Goal: Transaction & Acquisition: Purchase product/service

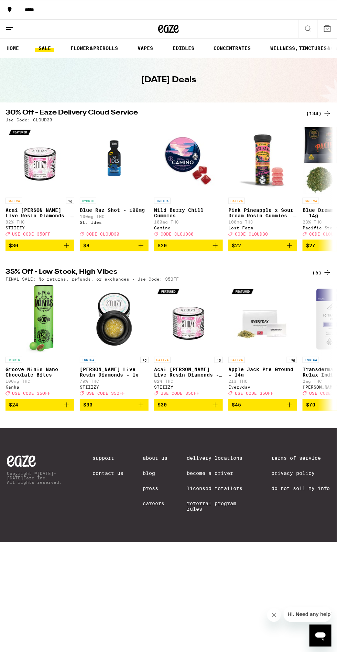
click at [106, 276] on h2 "35% Off - Low Stock, High Vibes" at bounding box center [152, 273] width 292 height 8
click at [319, 277] on div "(5)" at bounding box center [321, 273] width 19 height 8
click at [108, 127] on img "Open page for Blue Raz Shot - 100mg from St. Ides" at bounding box center [114, 160] width 69 height 69
click at [134, 104] on div "***** ***** HOME SALE FLOWER & PREROLLS VAPES EDIBLES CONCENTRATES WELLNESS, TI…" at bounding box center [168, 271] width 337 height 543
click at [319, 111] on div "(134)" at bounding box center [318, 113] width 25 height 8
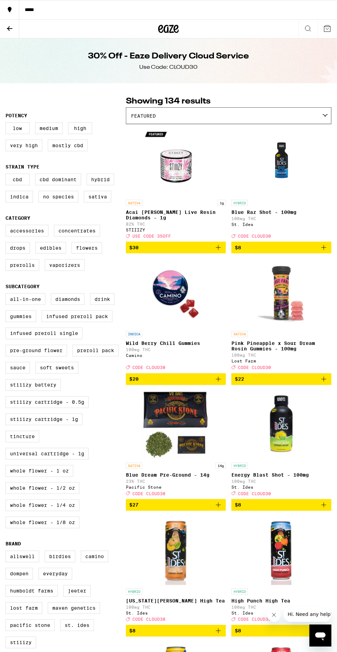
click at [26, 305] on label "All-In-One" at bounding box center [26, 300] width 40 height 12
click at [7, 295] on input "All-In-One" at bounding box center [7, 295] width 0 height 0
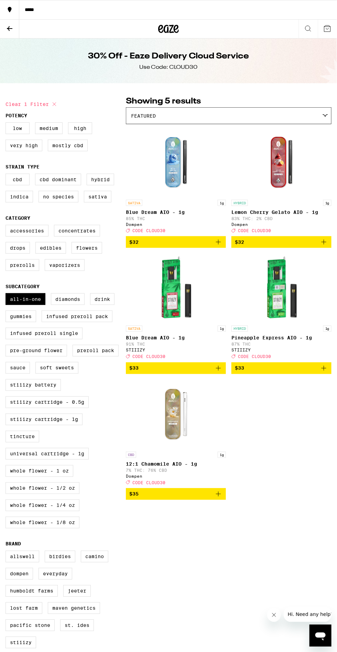
click at [33, 305] on label "All-In-One" at bounding box center [26, 300] width 40 height 12
click at [7, 295] on input "All-In-One" at bounding box center [7, 295] width 0 height 0
checkbox input "false"
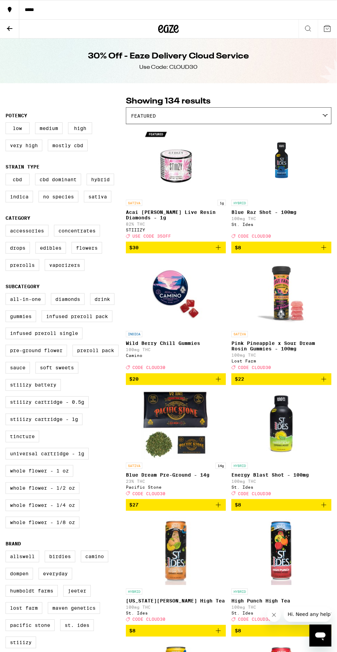
click at [33, 443] on label "Tincture" at bounding box center [23, 437] width 34 height 12
click at [7, 295] on input "Tincture" at bounding box center [7, 295] width 0 height 0
checkbox input "true"
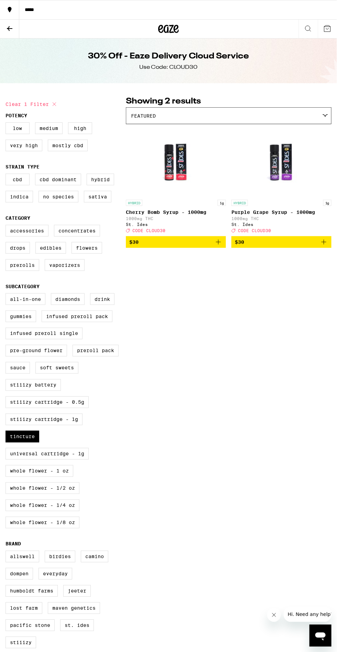
click at [86, 460] on label "Universal Cartridge - 1g" at bounding box center [47, 454] width 83 height 12
click at [7, 295] on input "Universal Cartridge - 1g" at bounding box center [7, 295] width 0 height 0
checkbox input "true"
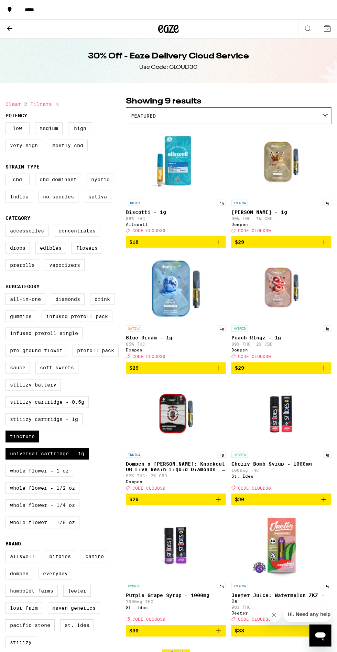
click at [321, 242] on icon "Add to bag" at bounding box center [324, 242] width 8 height 8
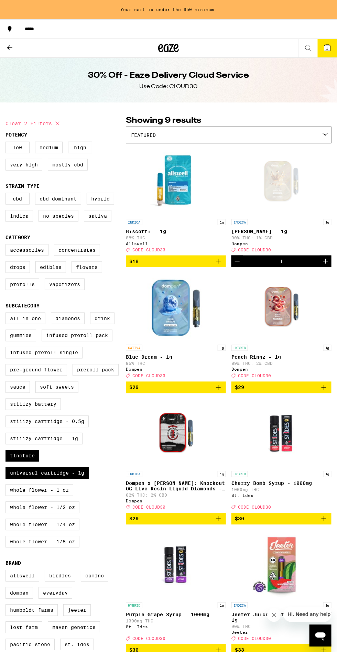
click at [324, 390] on icon "Add to bag" at bounding box center [324, 387] width 5 height 5
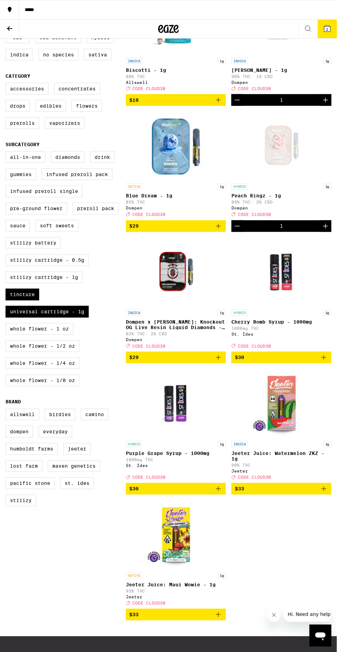
scroll to position [143, 0]
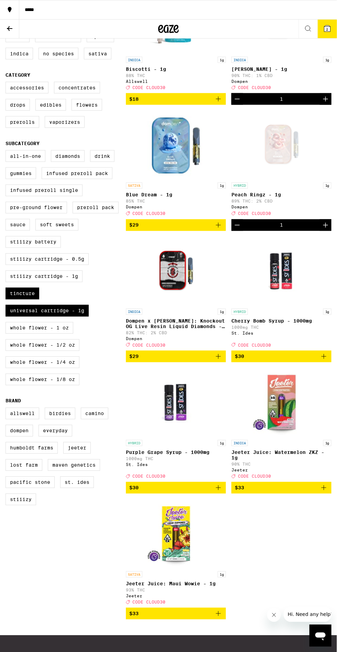
click at [322, 361] on icon "Add to bag" at bounding box center [324, 357] width 8 height 8
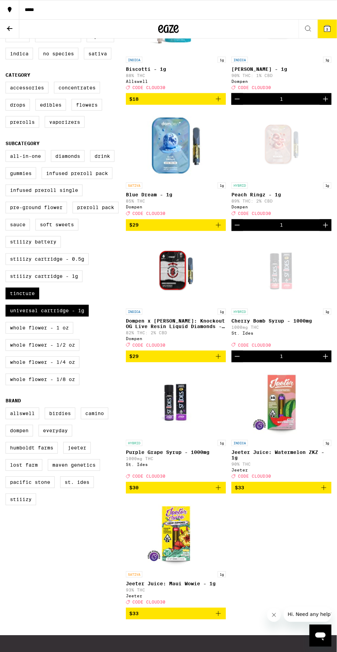
click at [328, 28] on span "3" at bounding box center [328, 29] width 2 height 4
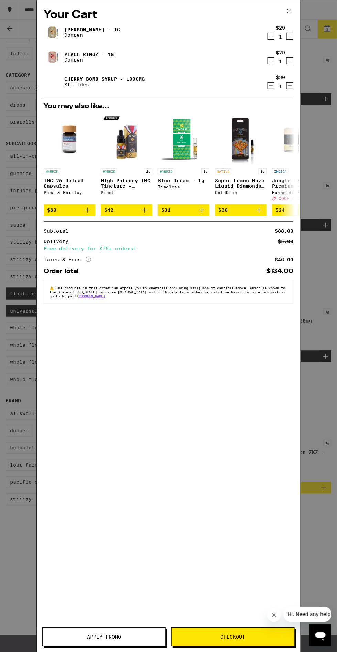
click at [324, 157] on div "Your Cart [PERSON_NAME] - 1g Dompen $29 1 Peach Ringz - 1g Dompen $29 1 Cherry …" at bounding box center [168, 326] width 337 height 653
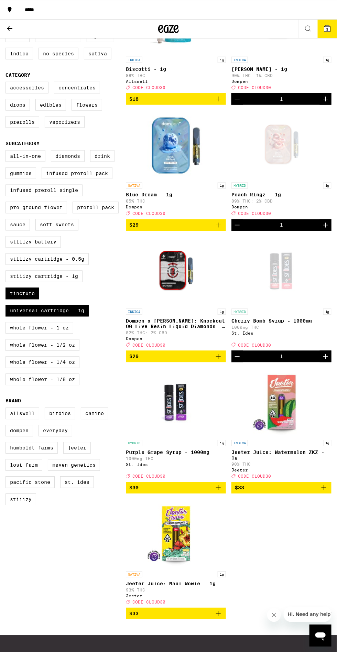
click at [321, 148] on link "HYBRID 1g Peach Ringz - 1g 89% THC: 2% CBD Dompen Deal Created with Sketch. COD…" at bounding box center [282, 164] width 100 height 109
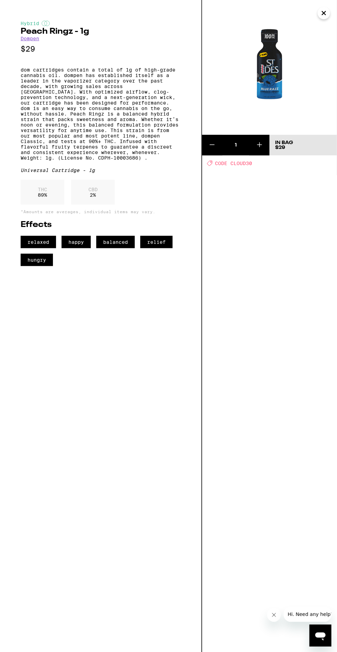
click at [324, 11] on icon "Close" at bounding box center [324, 13] width 8 height 10
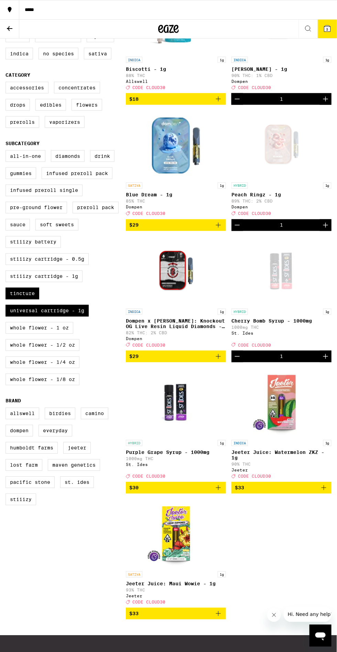
click at [328, 28] on span "3" at bounding box center [328, 29] width 2 height 4
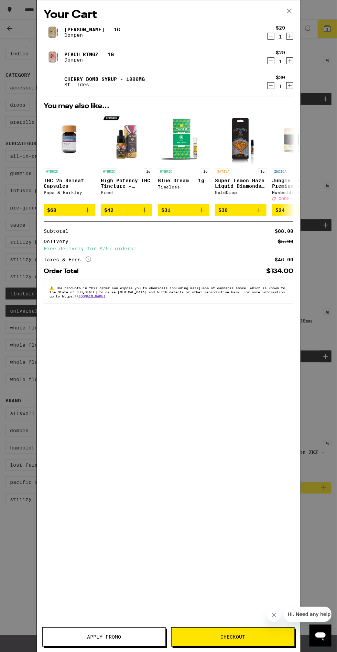
click at [118, 637] on span "Apply Promo" at bounding box center [104, 637] width 34 height 5
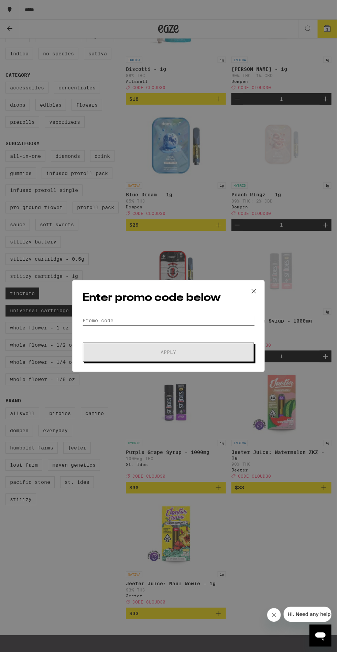
click at [160, 319] on input "Promo Code" at bounding box center [168, 321] width 173 height 10
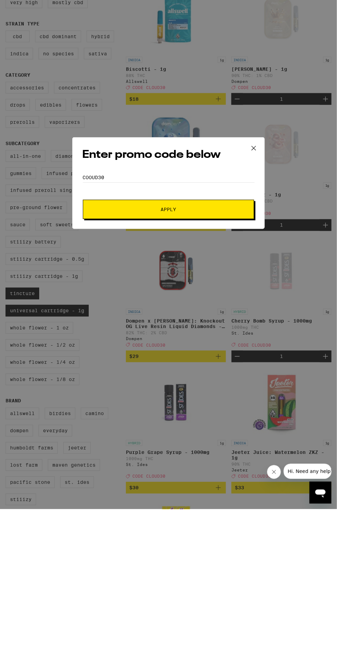
click at [219, 352] on span "Apply" at bounding box center [169, 352] width 124 height 5
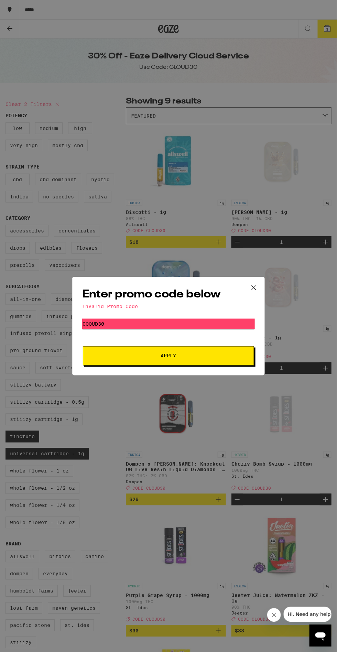
click at [205, 322] on input "Cooud30" at bounding box center [168, 324] width 173 height 10
click at [97, 323] on input "Cooud30" at bounding box center [168, 324] width 173 height 10
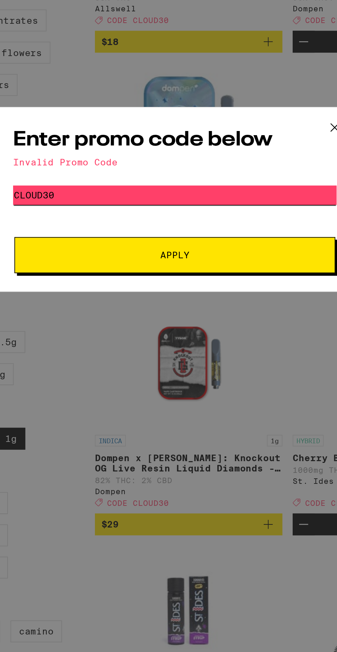
type input "Cloud30"
click at [183, 355] on span "Apply" at bounding box center [169, 356] width 124 height 5
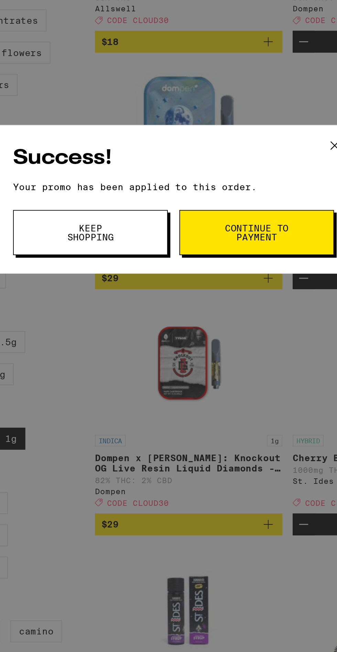
click at [142, 342] on button "Keep Shopping" at bounding box center [123, 344] width 83 height 24
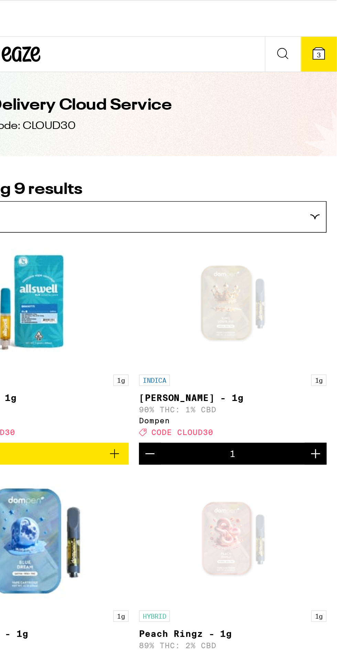
click at [327, 21] on button "3" at bounding box center [327, 29] width 19 height 19
